Goal: Task Accomplishment & Management: Manage account settings

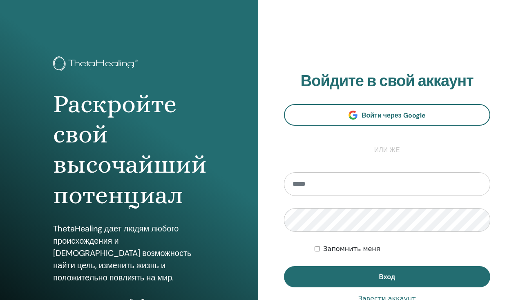
click at [317, 186] on input "email" at bounding box center [387, 184] width 207 height 24
type input "**********"
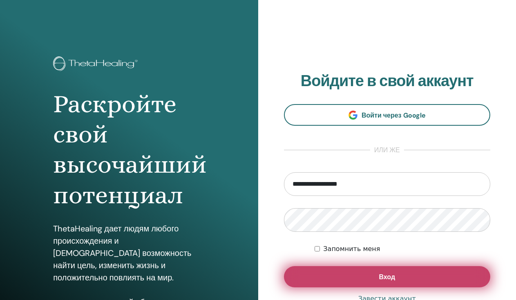
click at [369, 279] on button "Вход" at bounding box center [387, 276] width 207 height 21
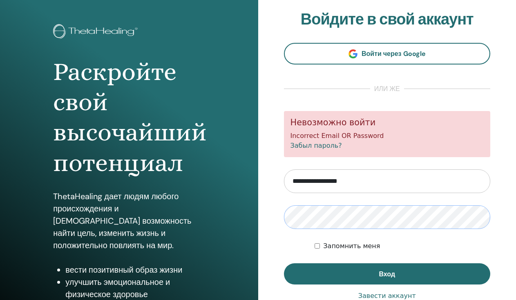
scroll to position [40, 0]
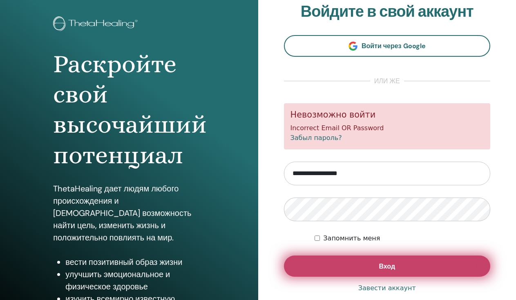
click at [381, 262] on span "Вход" at bounding box center [387, 266] width 16 height 9
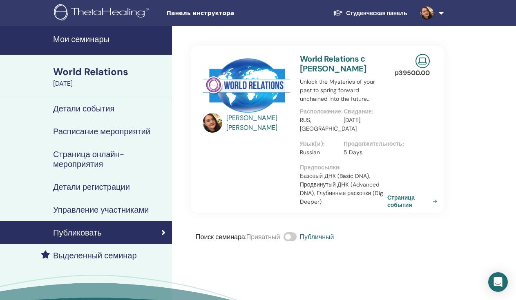
click at [98, 40] on h4 "Мои семинары" at bounding box center [110, 39] width 114 height 10
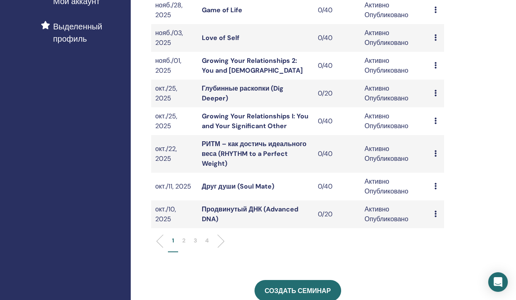
scroll to position [228, 0]
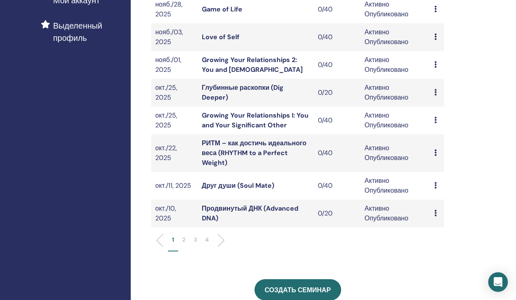
click at [186, 236] on li "2" at bounding box center [183, 244] width 11 height 16
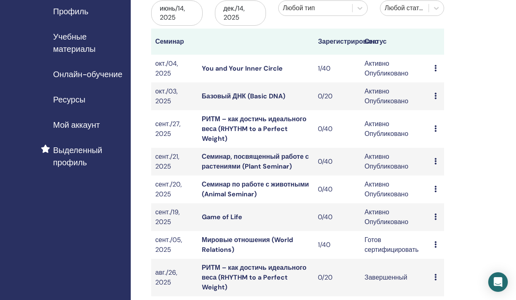
scroll to position [0, 0]
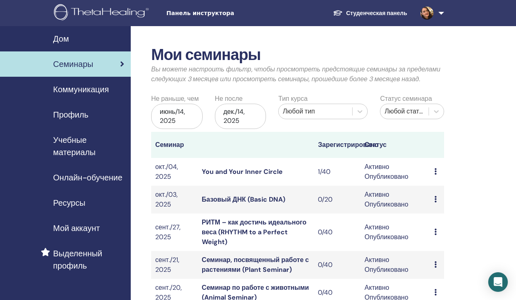
click at [95, 177] on span "Онлайн-обучение" at bounding box center [87, 178] width 69 height 12
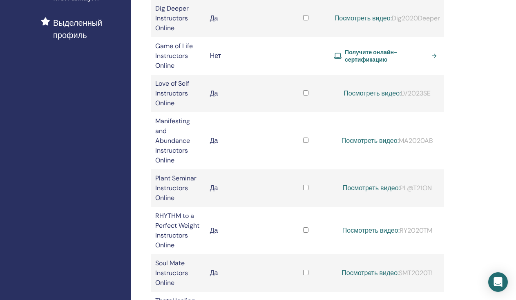
scroll to position [247, 0]
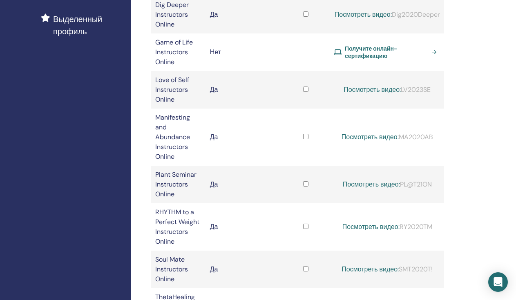
click at [360, 60] on span "Получите онлайн-сертификацию" at bounding box center [387, 52] width 84 height 15
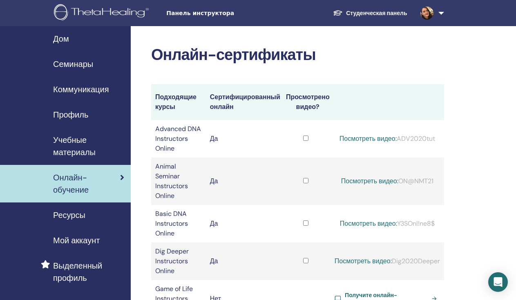
click at [82, 242] on span "Мой аккаунт" at bounding box center [76, 241] width 47 height 12
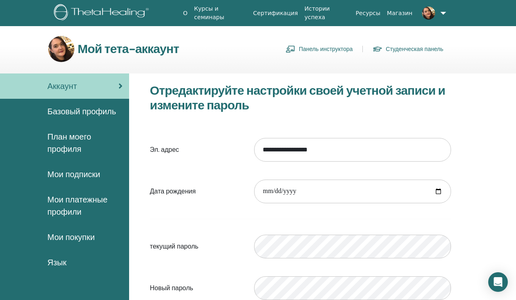
click at [75, 205] on span "Мои платежные профили" at bounding box center [84, 206] width 75 height 25
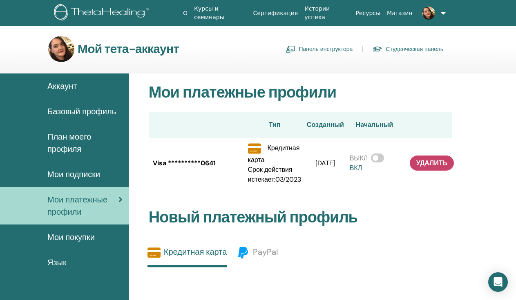
click at [74, 179] on span "Мои подписки" at bounding box center [73, 174] width 53 height 12
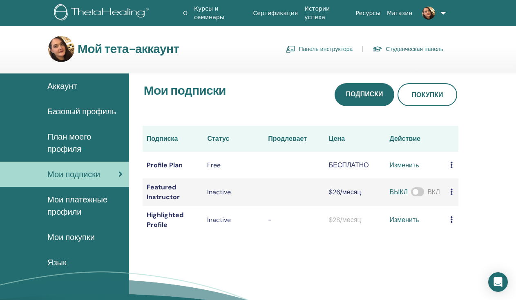
click at [81, 139] on span "План моего профиля" at bounding box center [84, 143] width 75 height 25
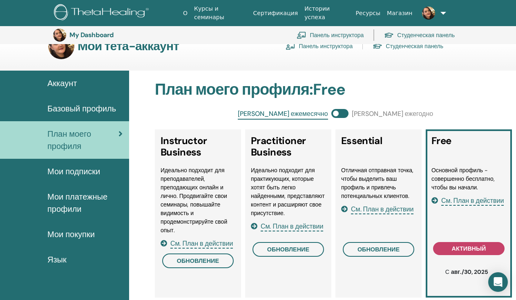
scroll to position [18, 0]
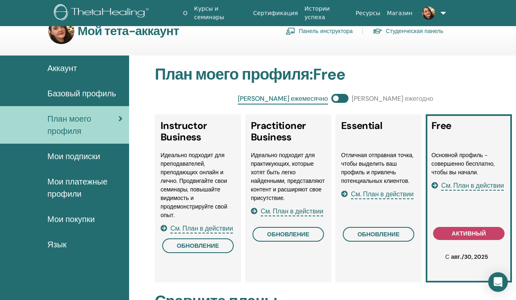
click at [338, 96] on span at bounding box center [339, 98] width 17 height 9
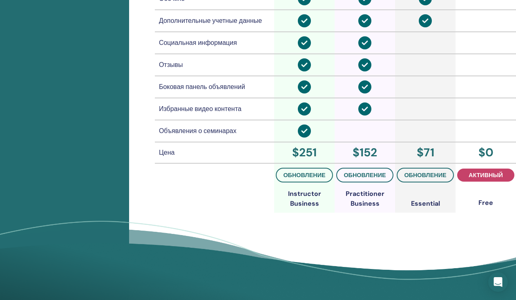
scroll to position [671, 0]
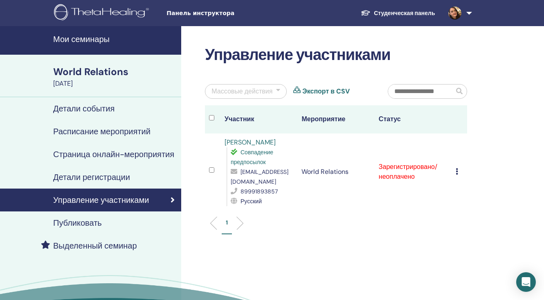
click at [457, 169] on icon at bounding box center [456, 171] width 2 height 7
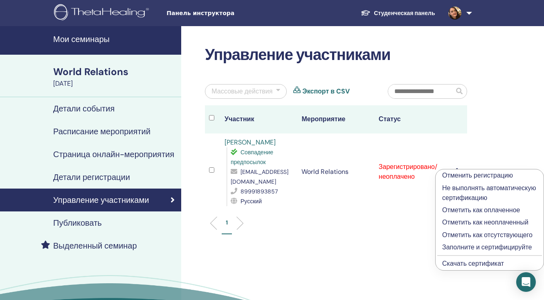
click at [456, 215] on p "Отметить как оплаченное" at bounding box center [489, 211] width 95 height 10
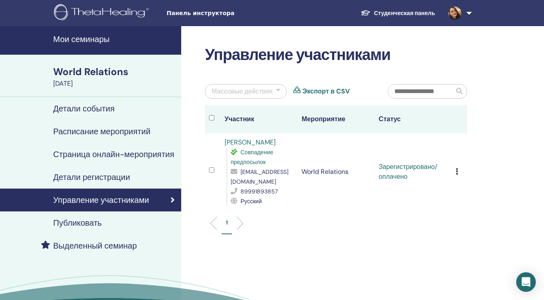
click at [457, 172] on icon at bounding box center [456, 171] width 2 height 7
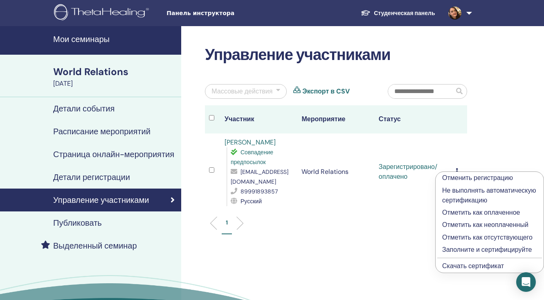
click at [459, 230] on p "Отметить как неоплаченный" at bounding box center [489, 225] width 95 height 10
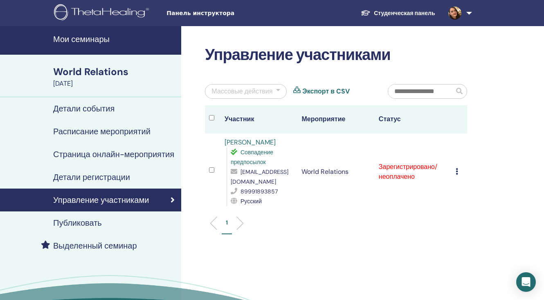
click at [457, 173] on icon at bounding box center [456, 171] width 2 height 7
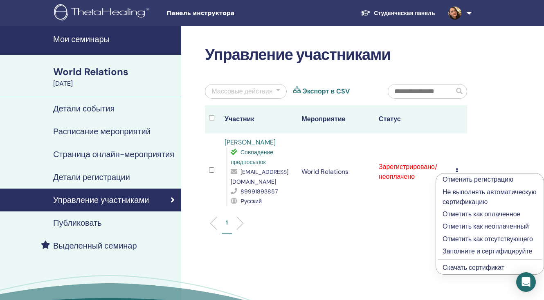
click at [465, 244] on p "Отметить как отсутствующего" at bounding box center [489, 240] width 94 height 10
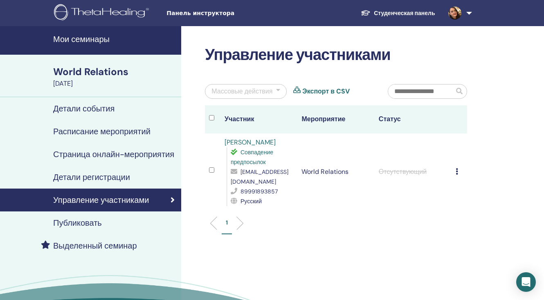
click at [101, 41] on h4 "Мои семинары" at bounding box center [114, 39] width 123 height 10
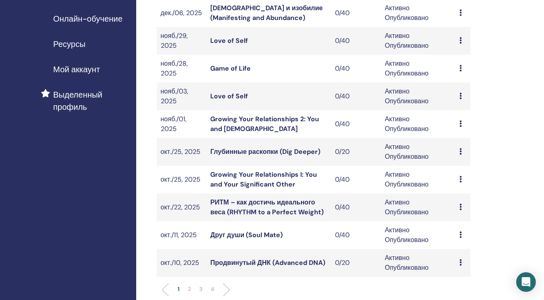
scroll to position [170, 0]
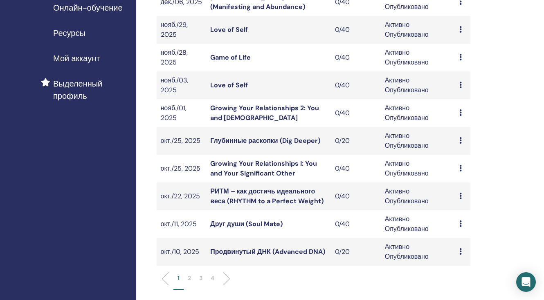
click at [188, 278] on p "2" at bounding box center [189, 278] width 3 height 9
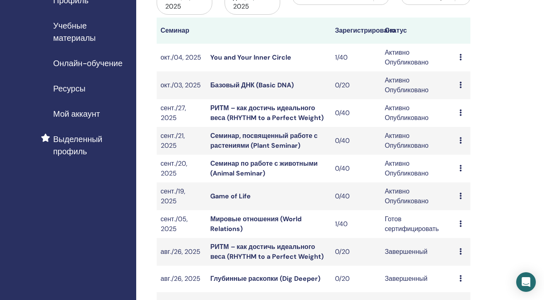
scroll to position [114, 0]
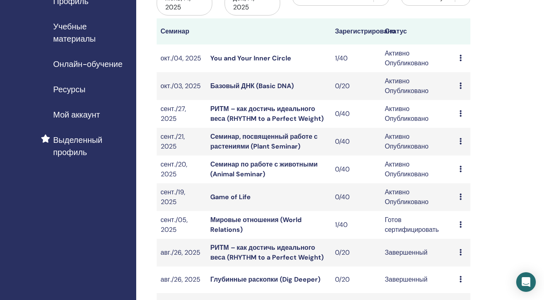
click at [283, 58] on link "You and Your Inner Circle" at bounding box center [250, 58] width 81 height 9
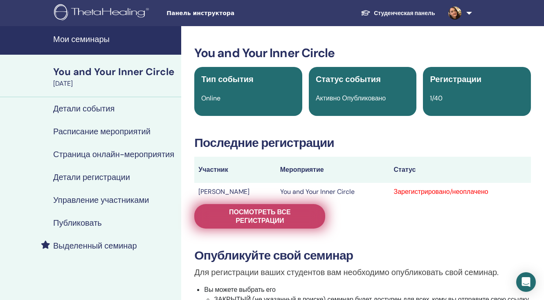
click at [295, 216] on span "Посмотреть все регистрации" at bounding box center [259, 216] width 110 height 17
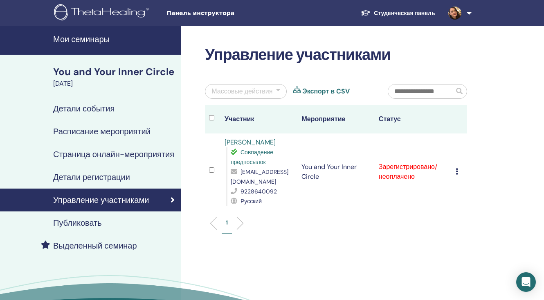
click at [458, 177] on div "Отменить регистрацию Не выполнять автоматическую сертификацию Отметить как опла…" at bounding box center [458, 172] width 7 height 10
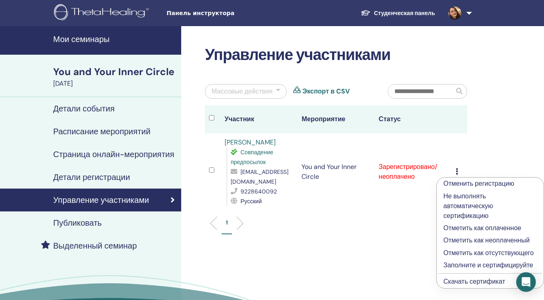
click at [457, 227] on p "Отметить как оплаченное" at bounding box center [490, 229] width 94 height 10
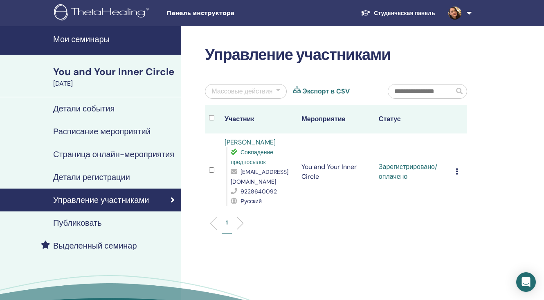
click at [97, 41] on h4 "Мои семинары" at bounding box center [114, 39] width 123 height 10
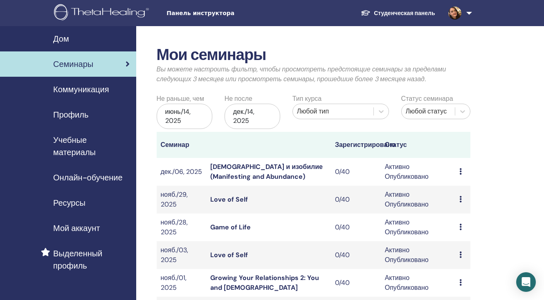
click at [73, 228] on span "Мой аккаунт" at bounding box center [76, 228] width 47 height 12
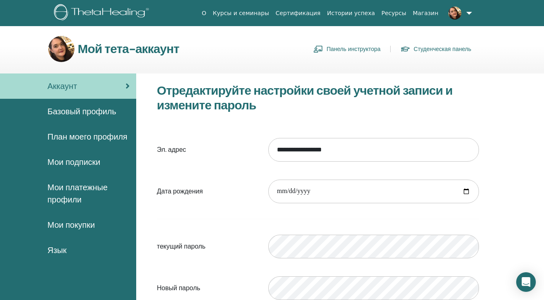
click at [91, 137] on span "План моего профиля" at bounding box center [87, 137] width 80 height 12
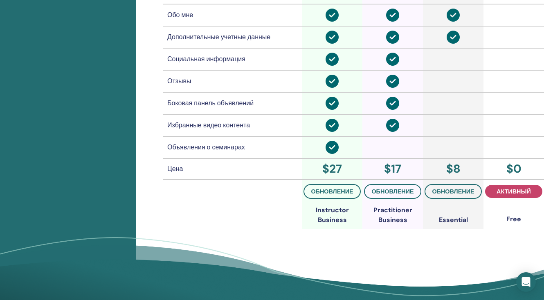
scroll to position [660, 0]
